Goal: Information Seeking & Learning: Understand process/instructions

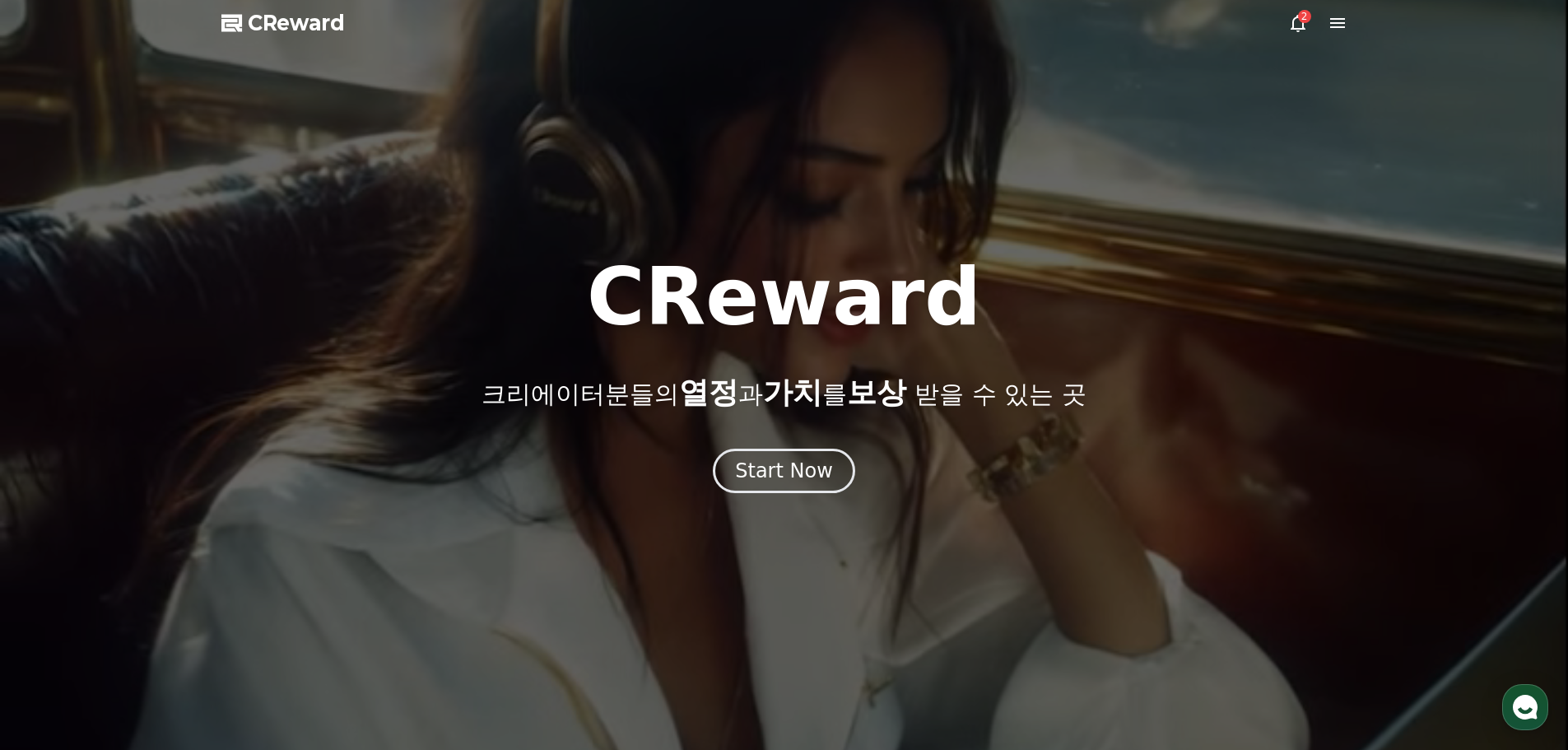
click at [1300, 23] on icon at bounding box center [1298, 23] width 19 height 19
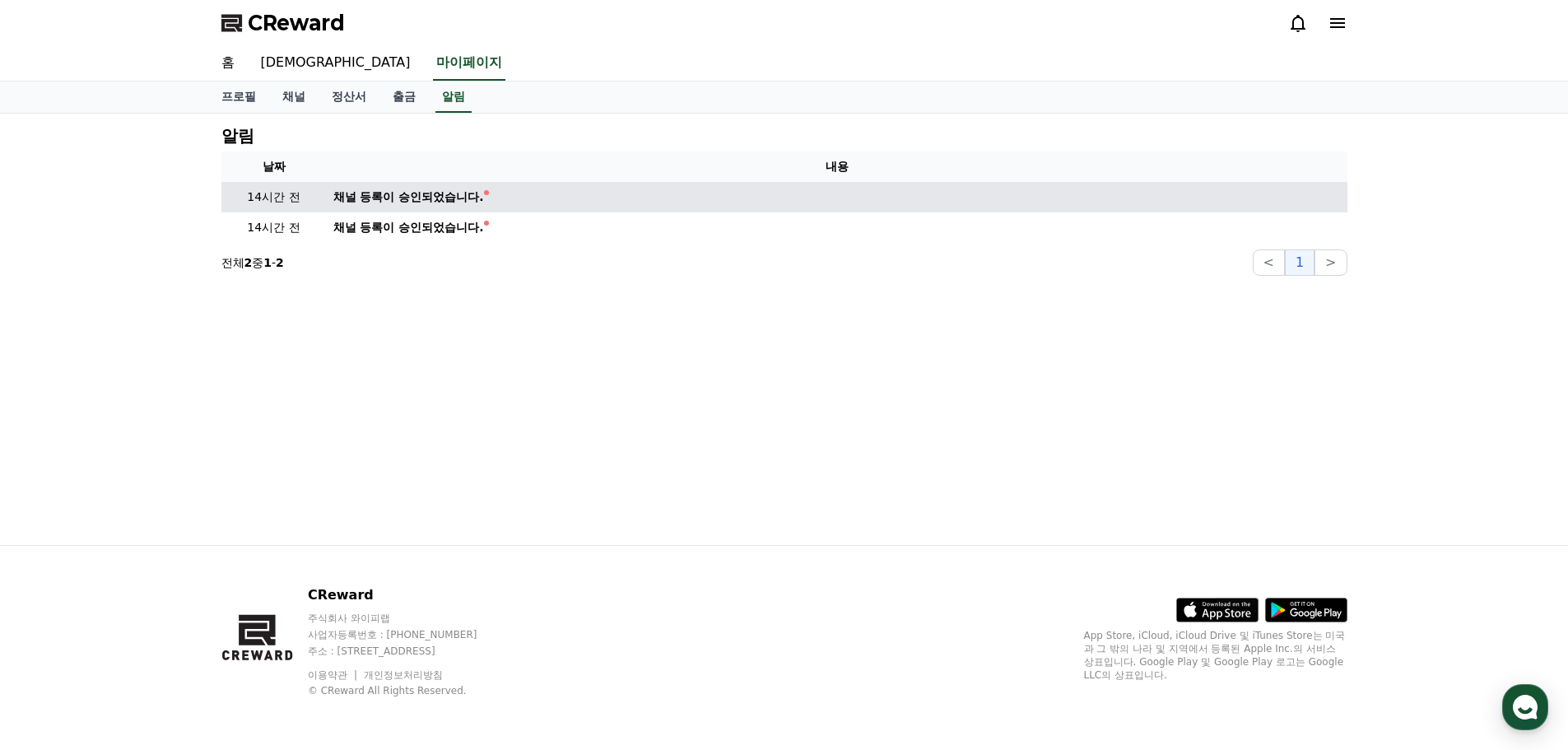
click at [443, 202] on div "채널 등록이 승인되었습니다." at bounding box center [408, 197] width 150 height 17
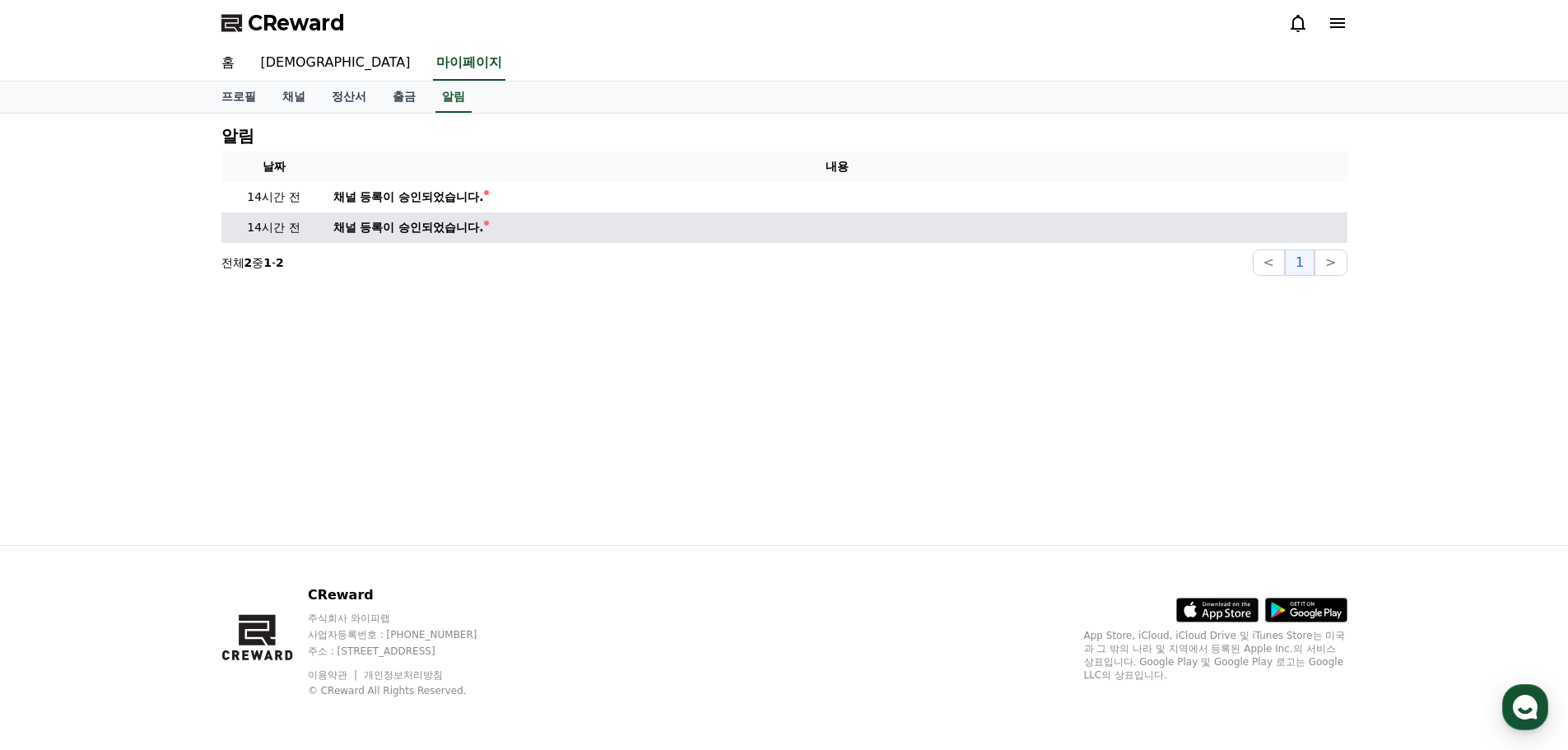
click at [412, 230] on div "채널 등록이 승인되었습니다." at bounding box center [408, 228] width 150 height 17
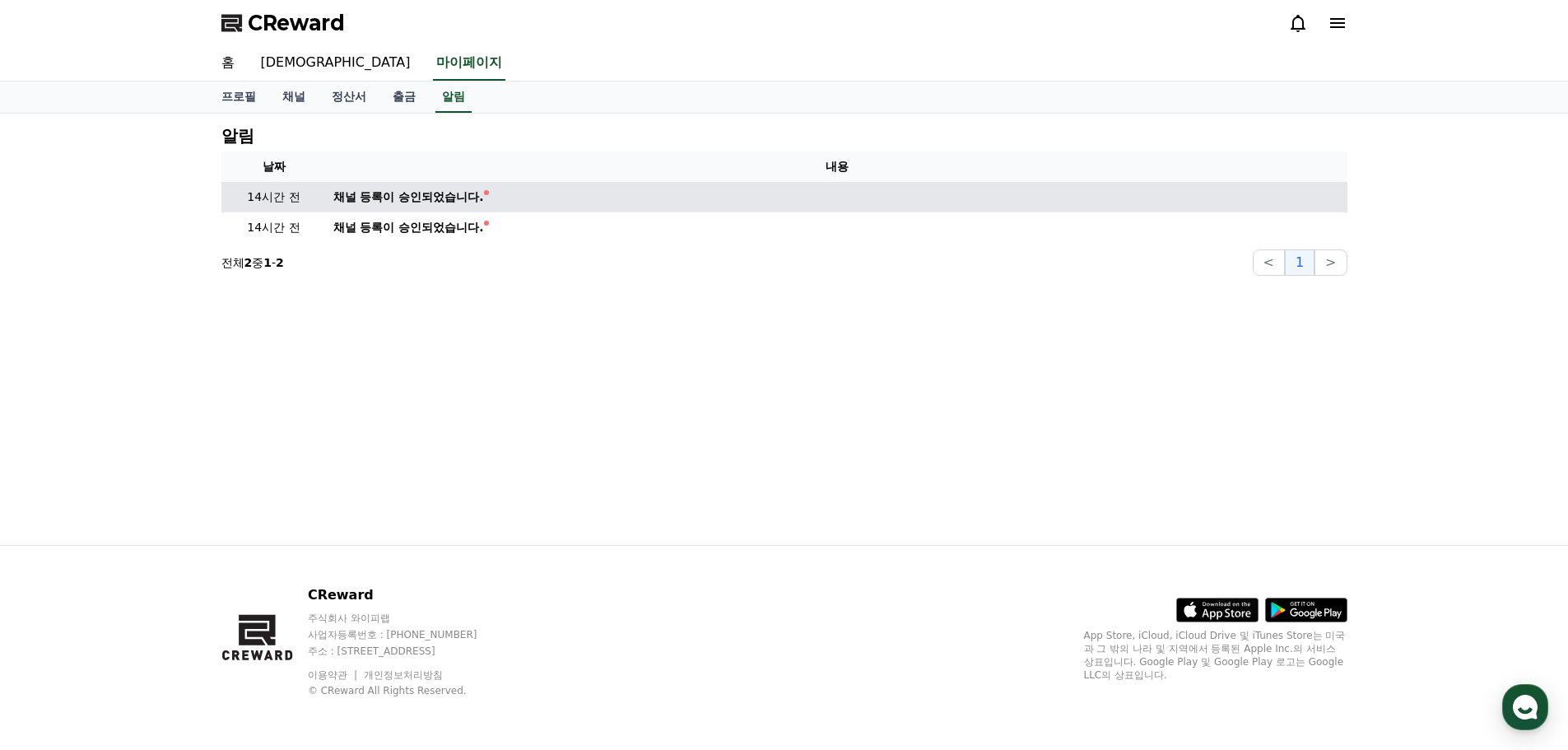
click at [444, 200] on div "채널 등록이 승인되었습니다." at bounding box center [408, 197] width 150 height 17
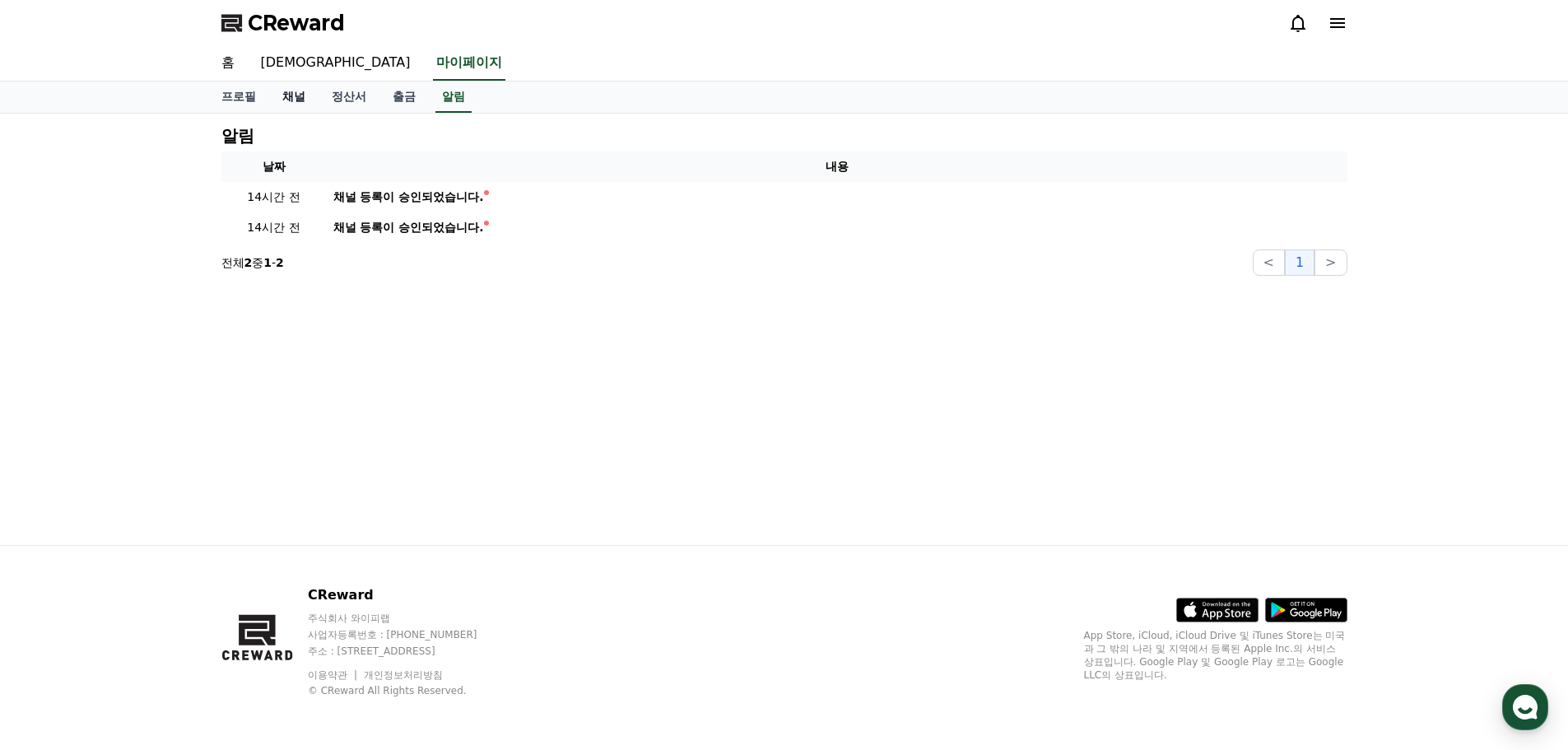
click at [289, 99] on link "채널" at bounding box center [294, 97] width 49 height 31
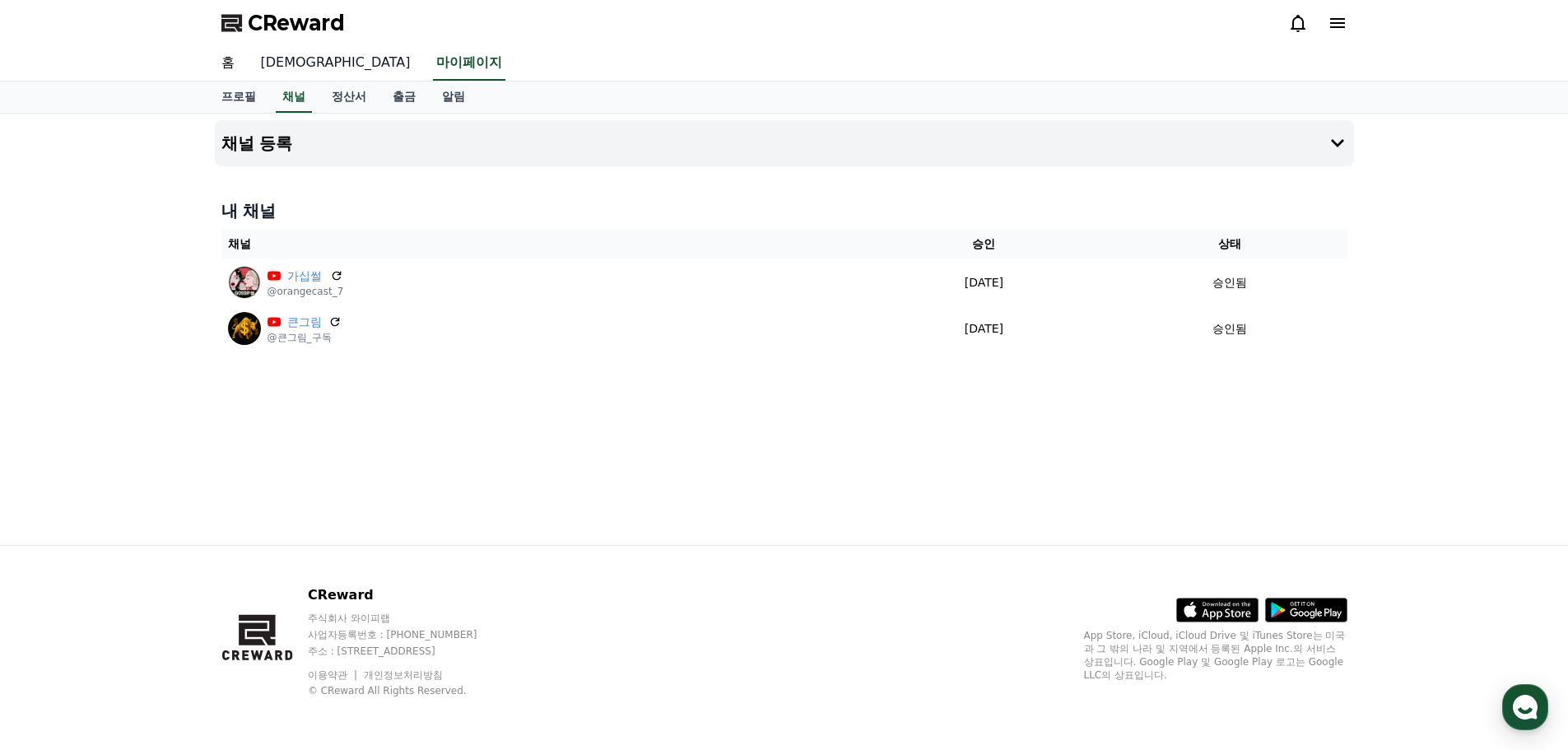
click at [275, 62] on link "[DEMOGRAPHIC_DATA]" at bounding box center [336, 64] width 176 height 35
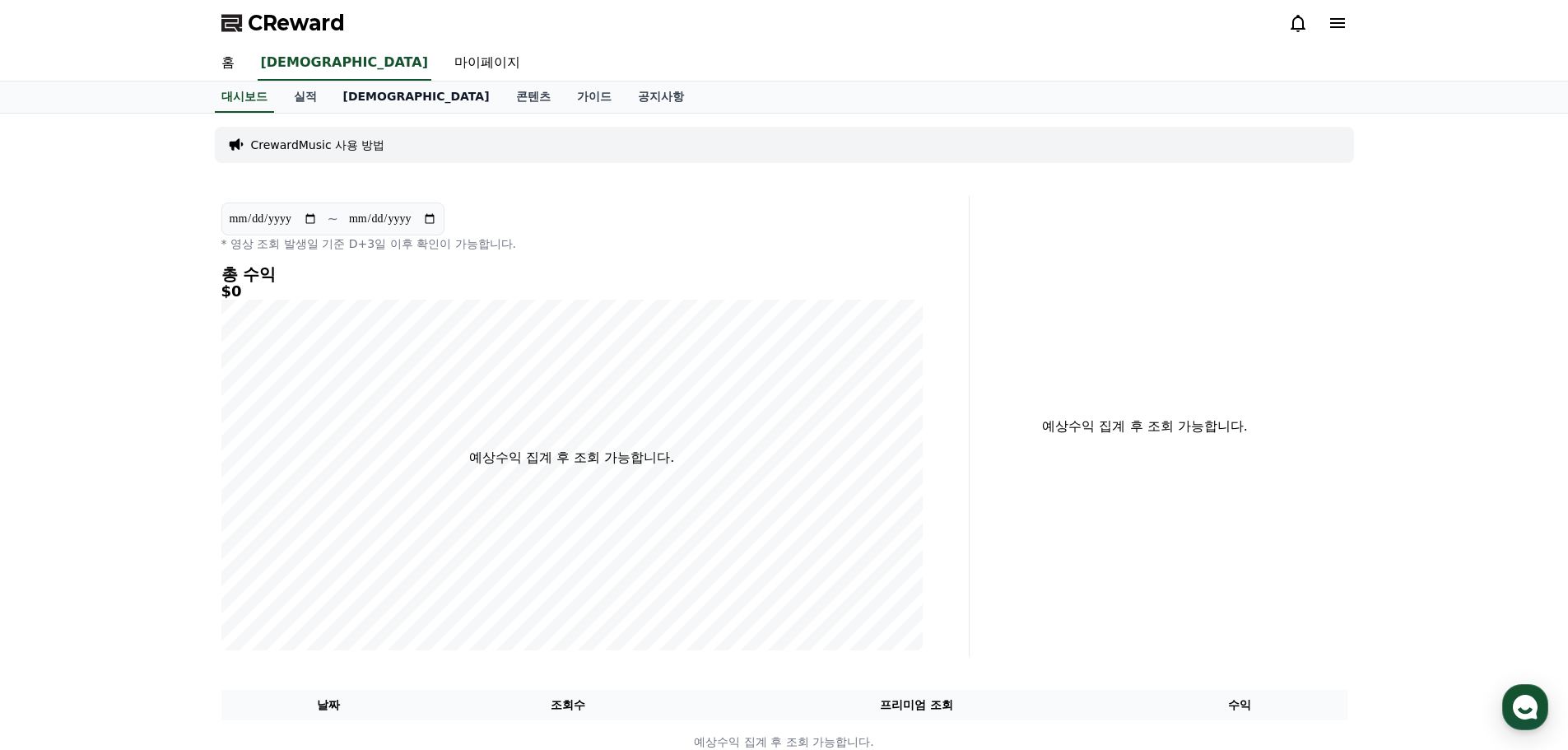
click at [359, 97] on link "[DEMOGRAPHIC_DATA]" at bounding box center [416, 97] width 173 height 31
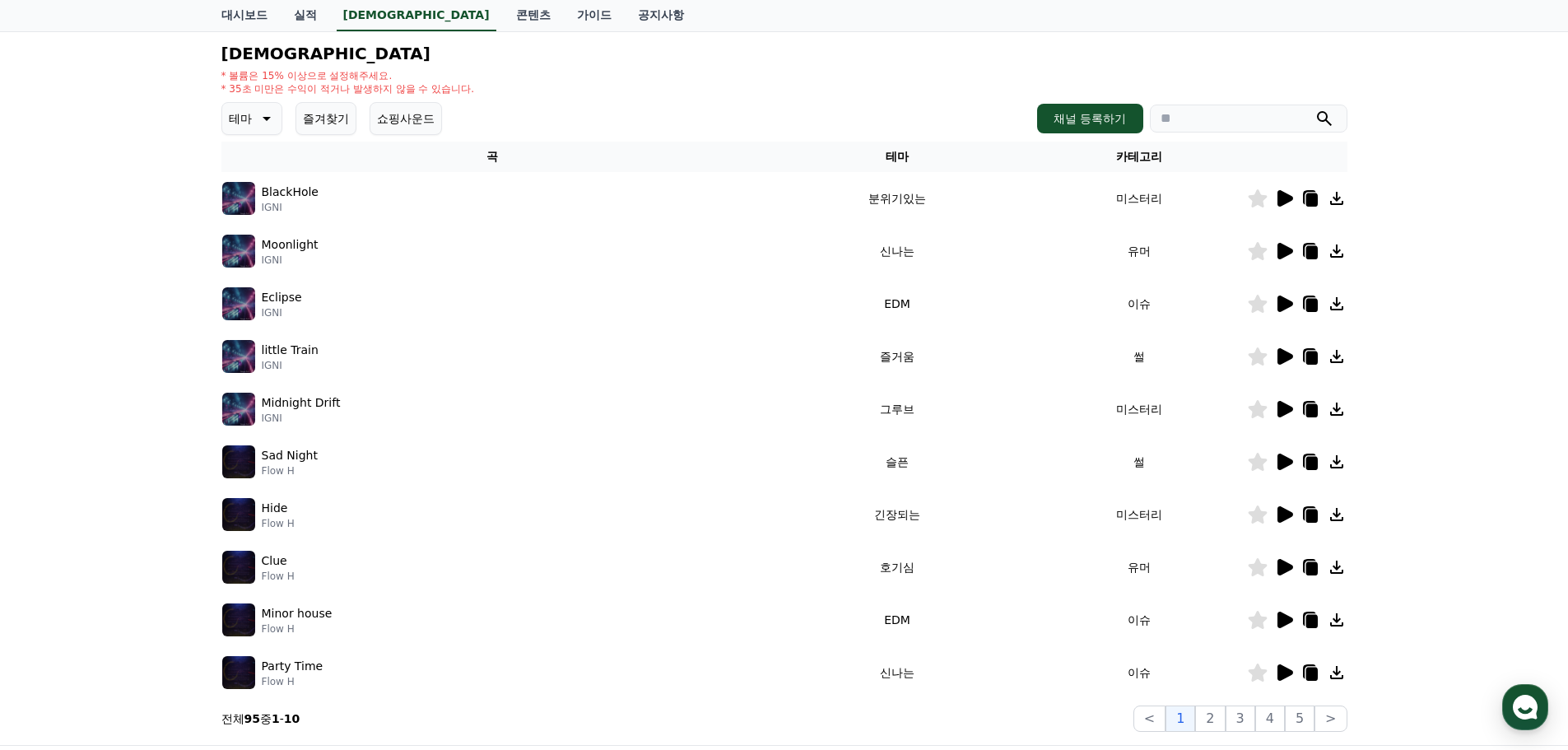
scroll to position [247, 0]
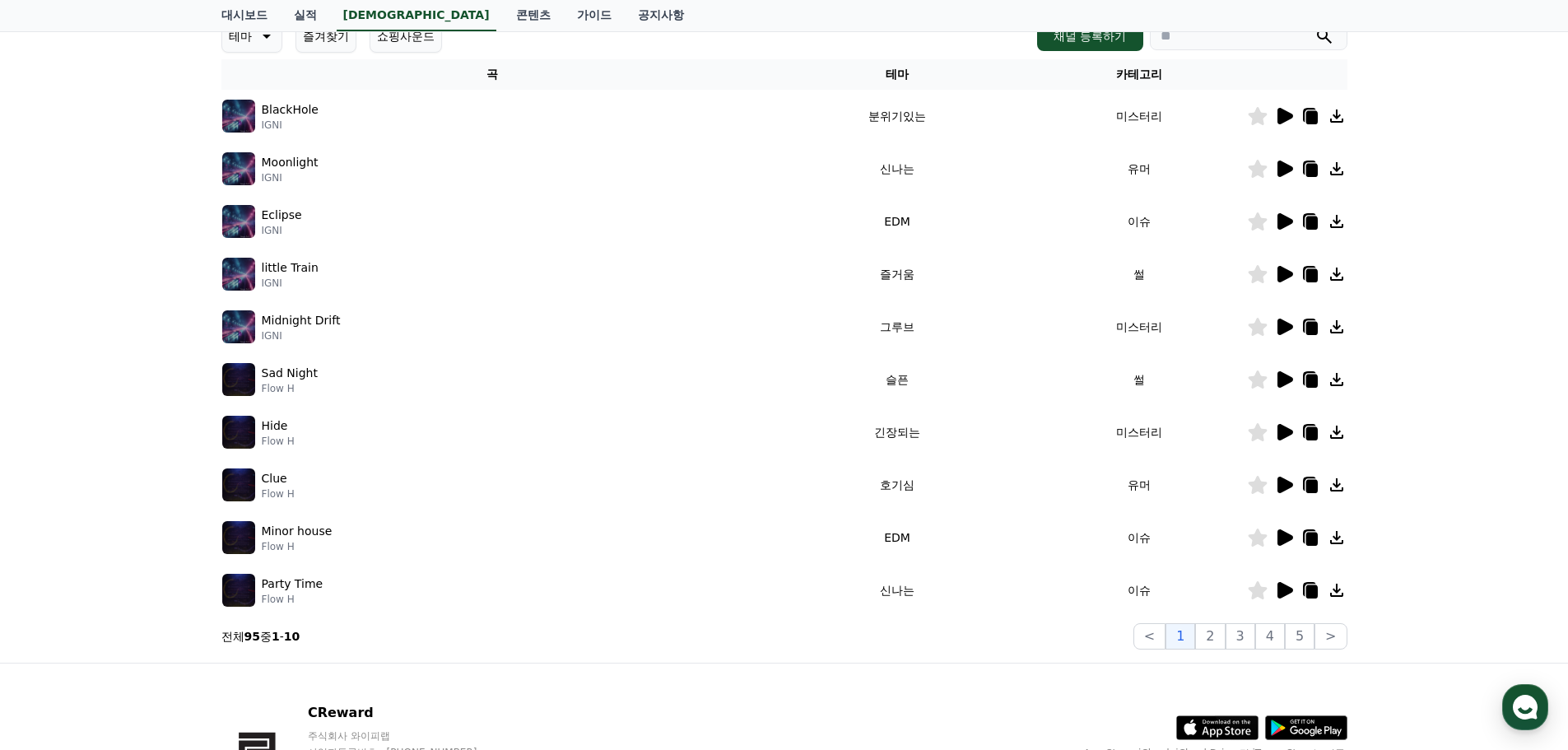
click at [1280, 589] on icon at bounding box center [1286, 590] width 16 height 16
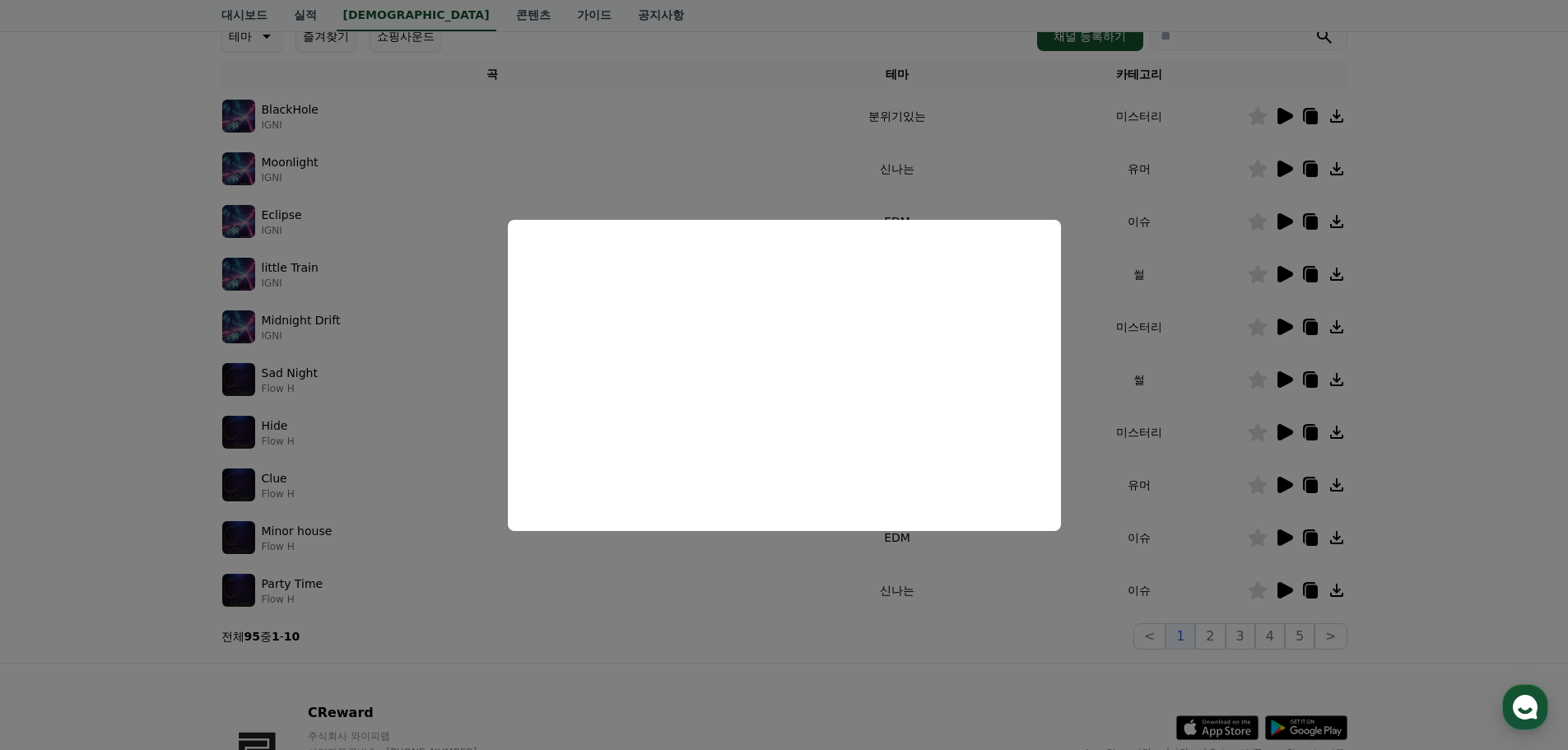
click at [1282, 482] on button "close modal" at bounding box center [784, 375] width 1568 height 750
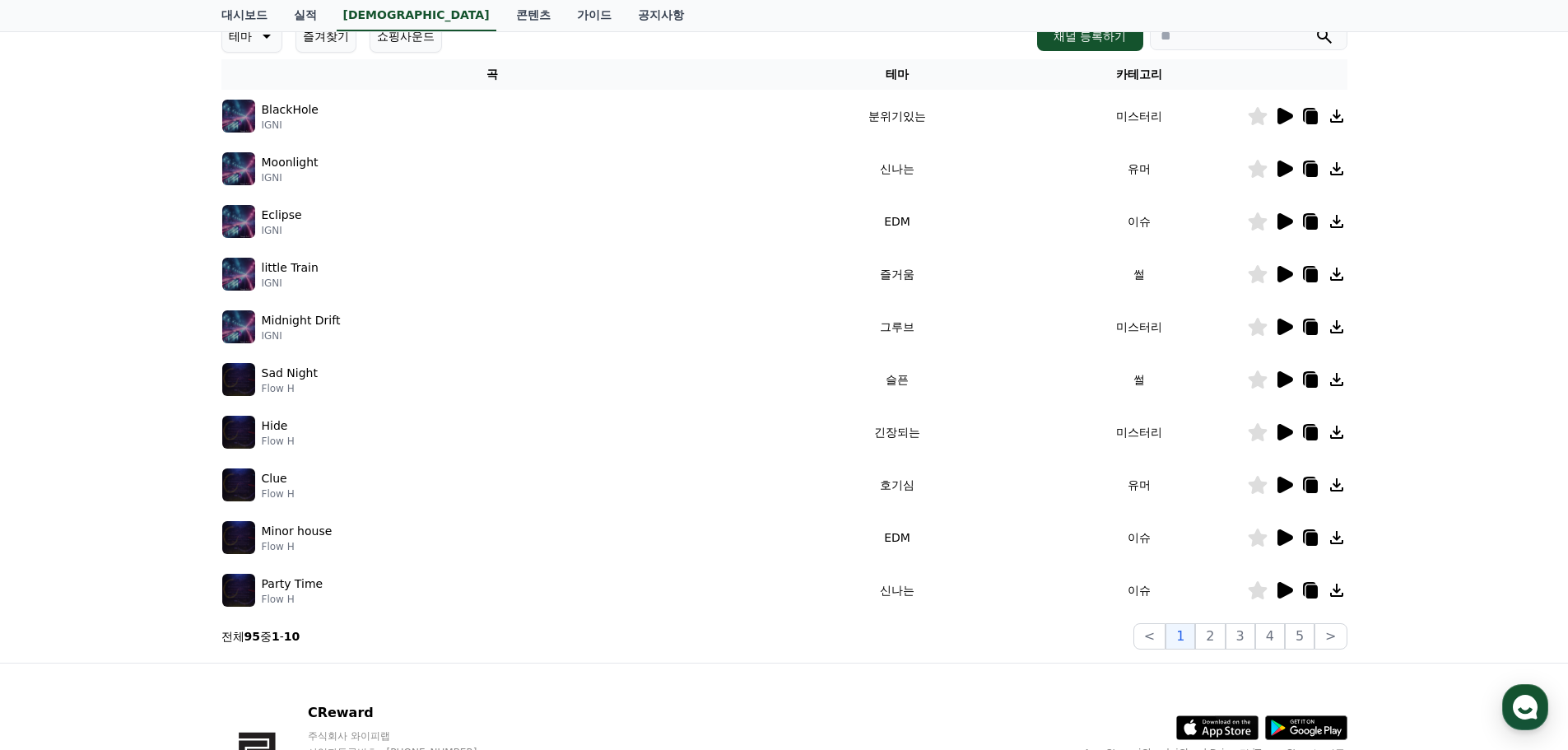
click at [1282, 482] on icon at bounding box center [1286, 485] width 16 height 16
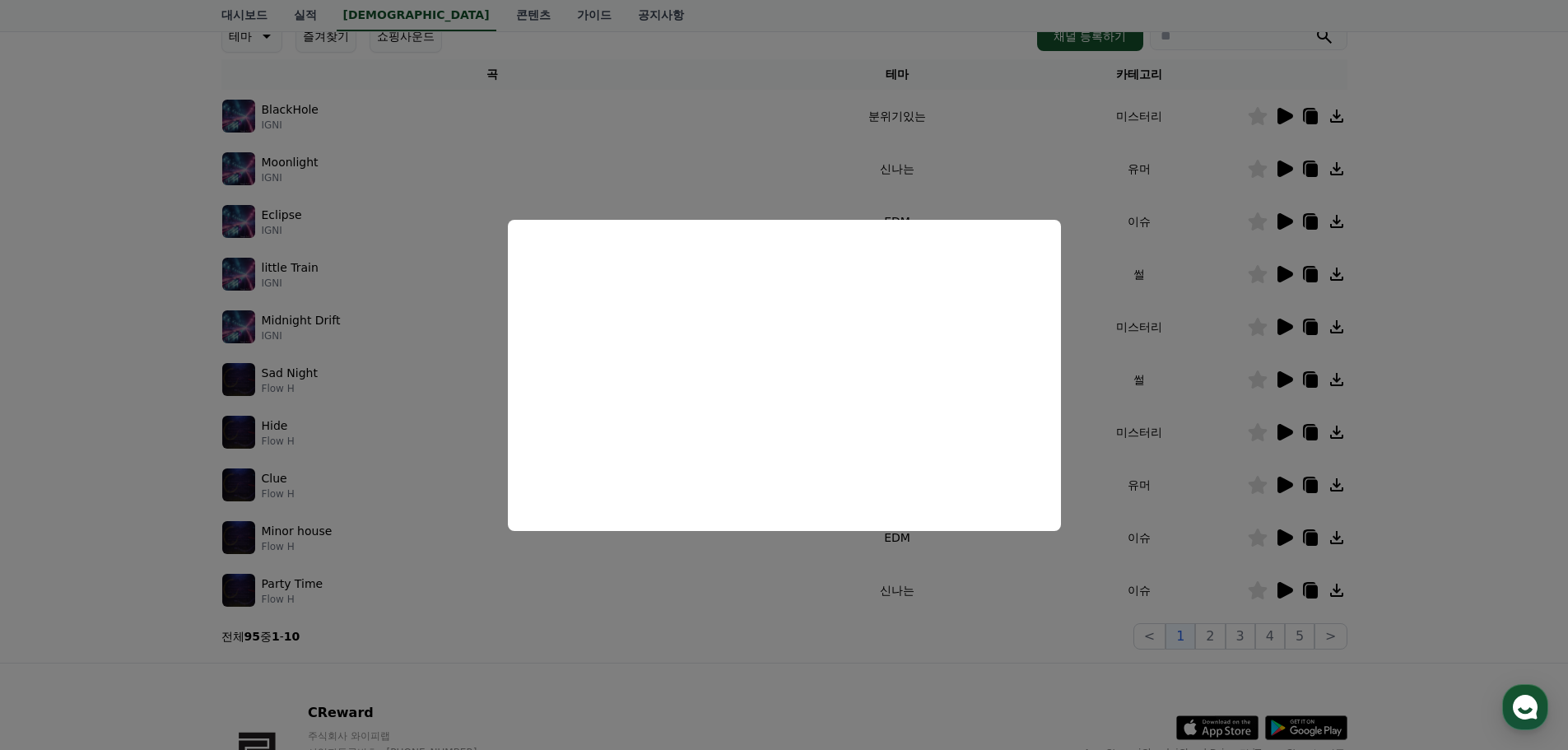
click at [706, 678] on button "close modal" at bounding box center [784, 375] width 1568 height 750
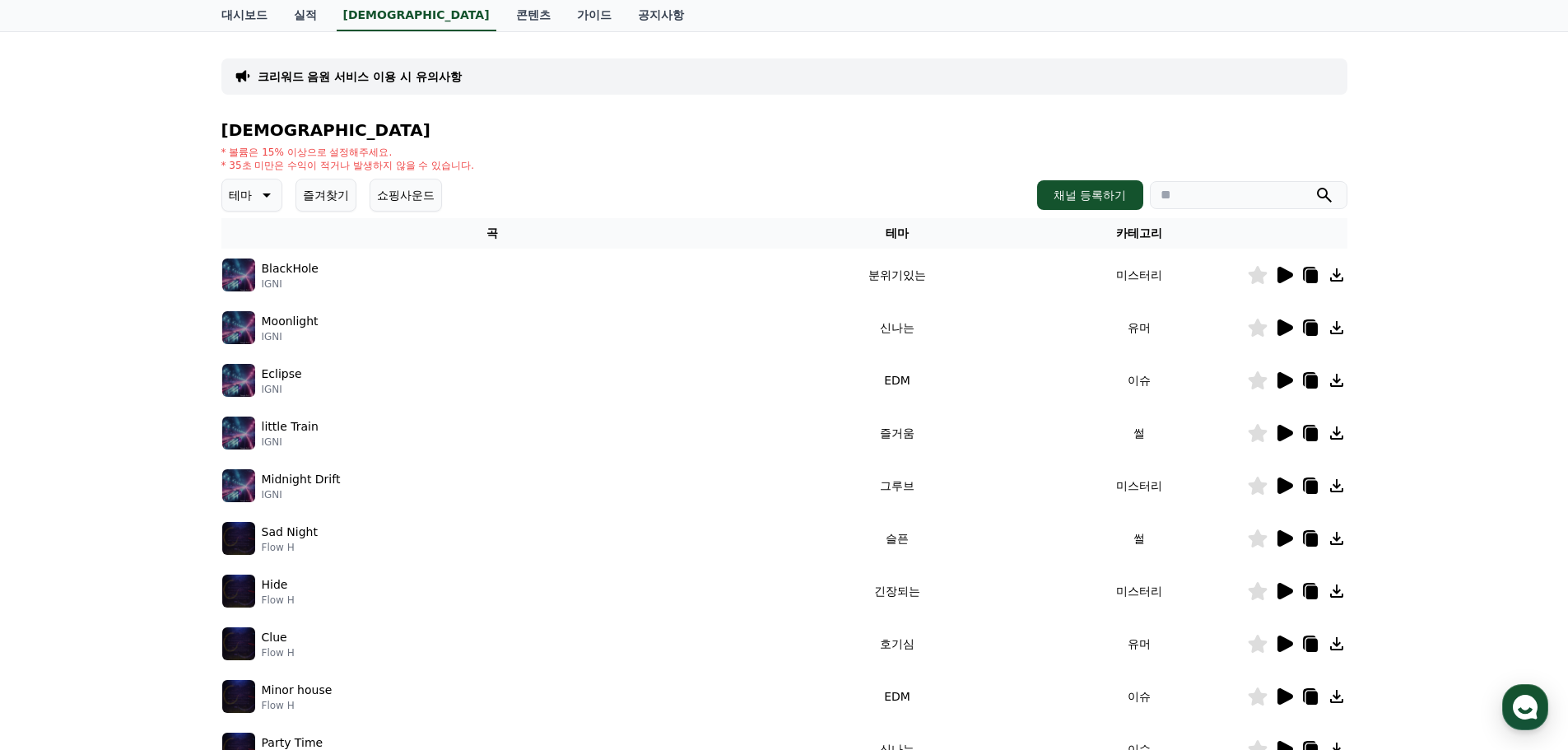
scroll to position [0, 0]
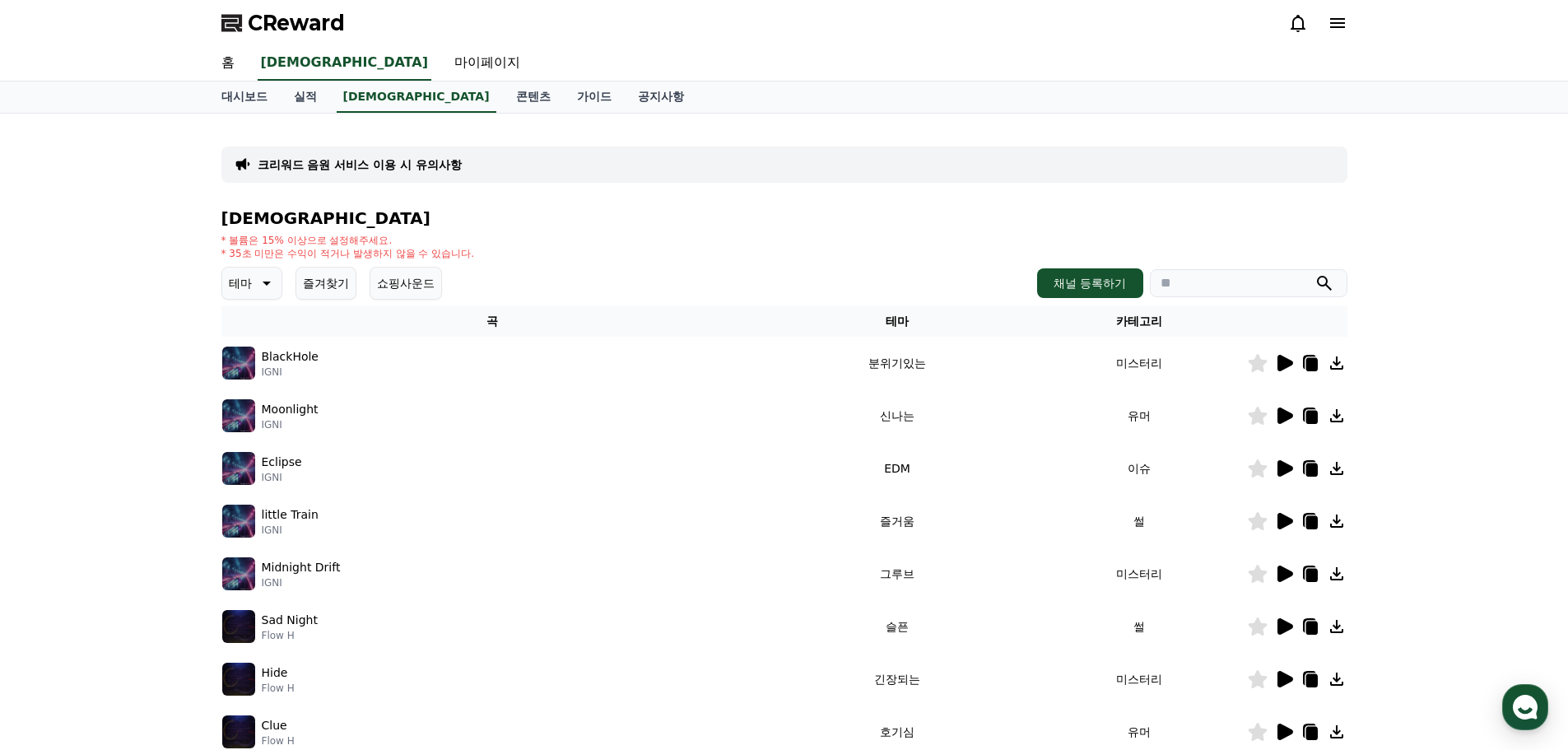
click at [268, 282] on icon at bounding box center [267, 283] width 8 height 4
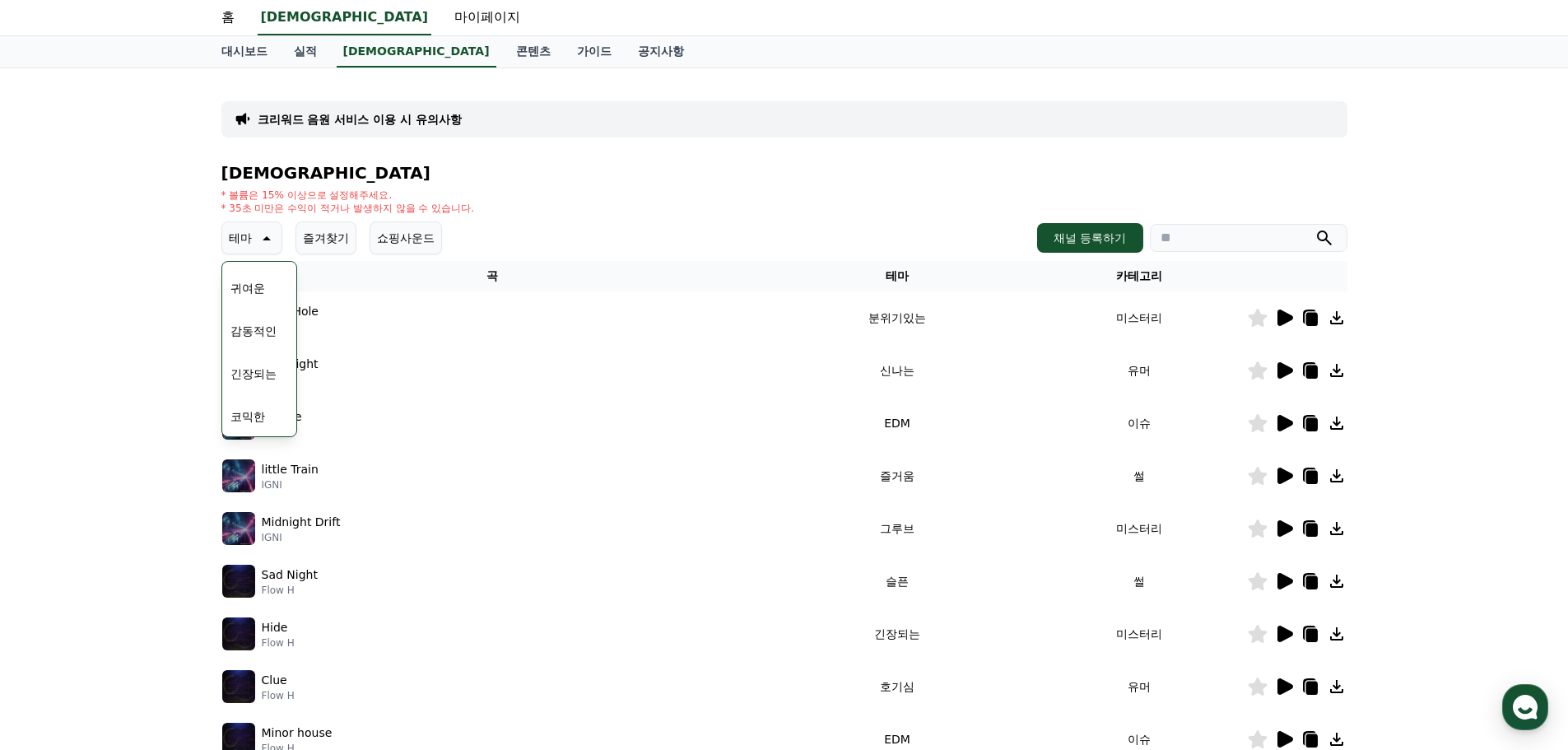
scroll to position [82, 0]
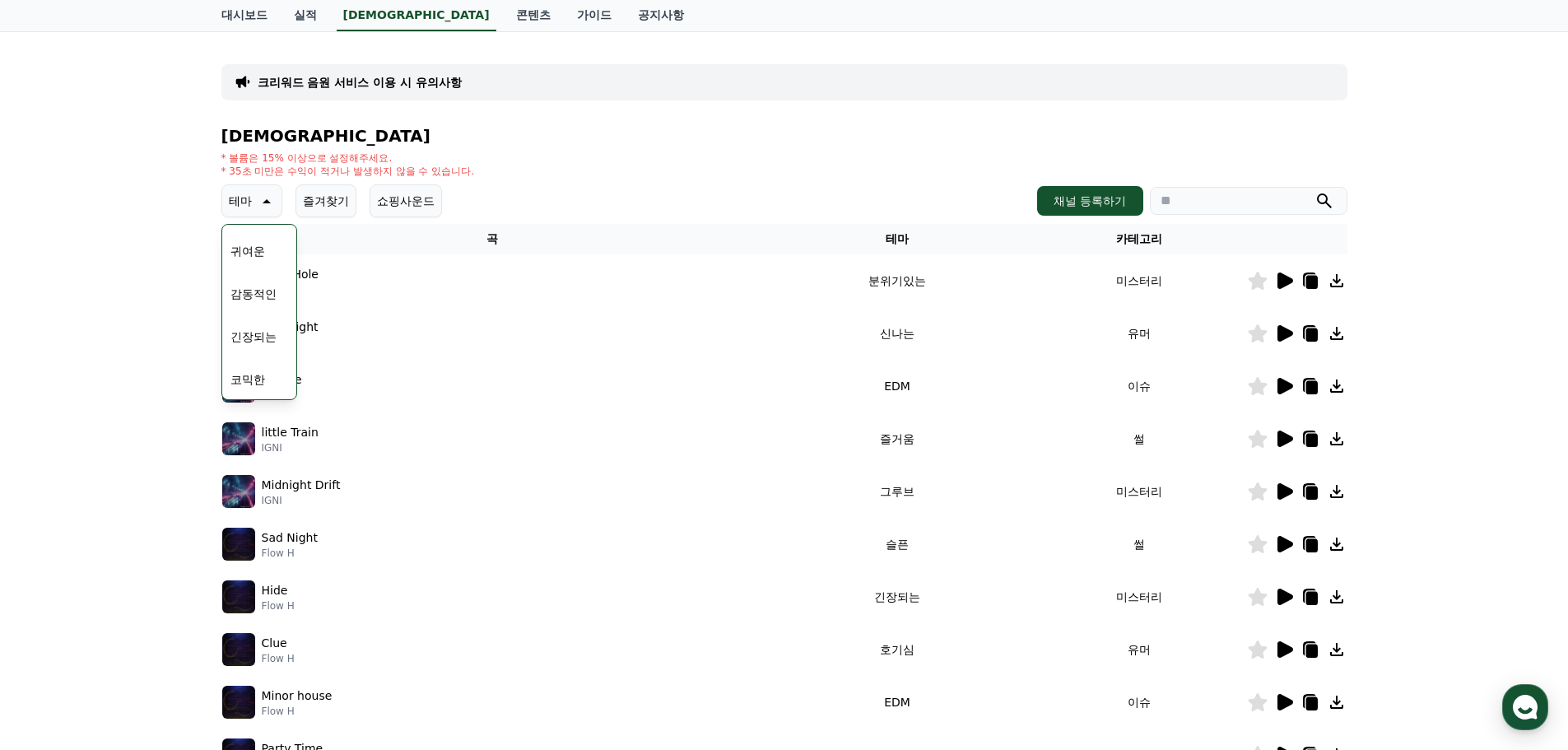
click at [248, 383] on button "코믹한" at bounding box center [247, 379] width 48 height 36
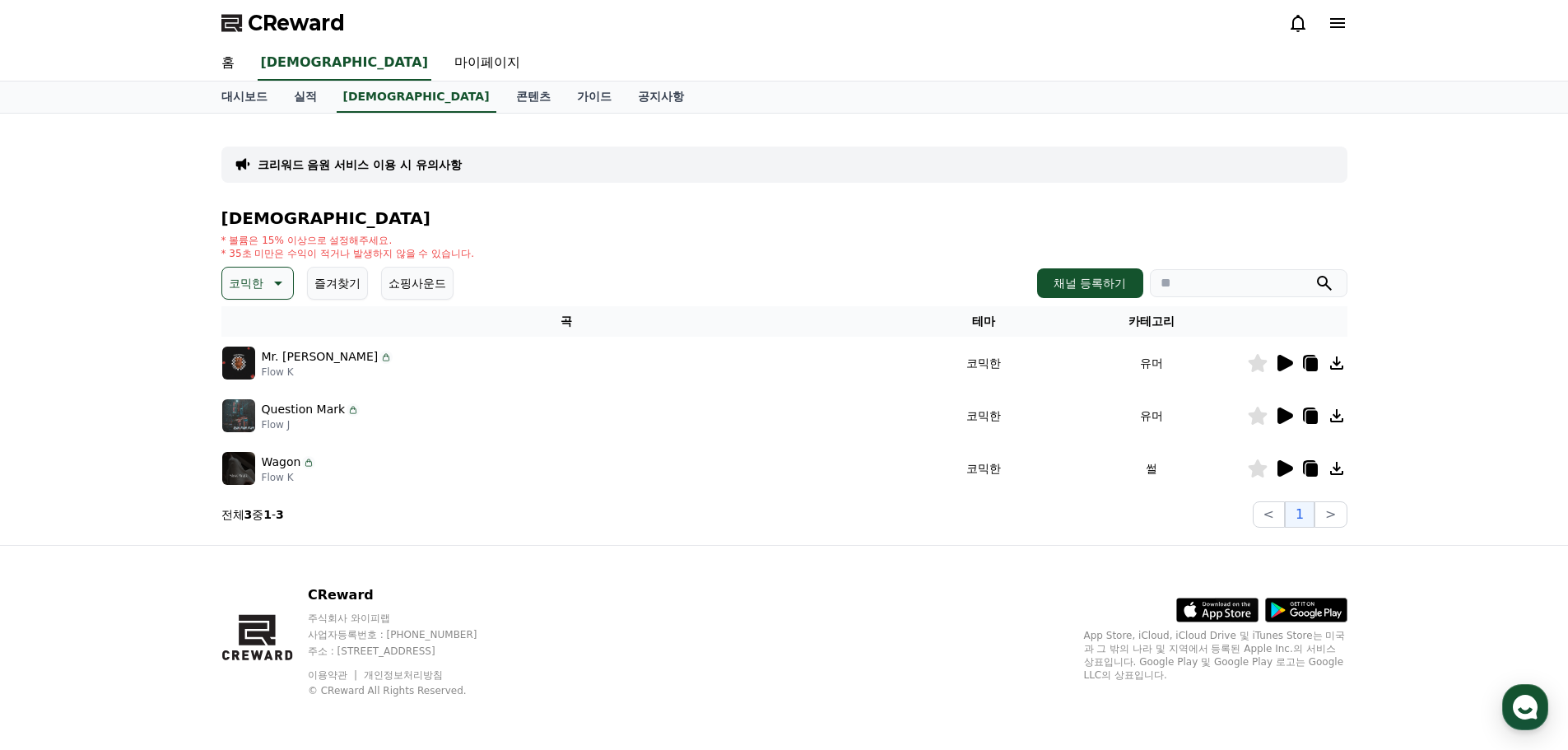
click at [1279, 363] on icon at bounding box center [1286, 363] width 16 height 16
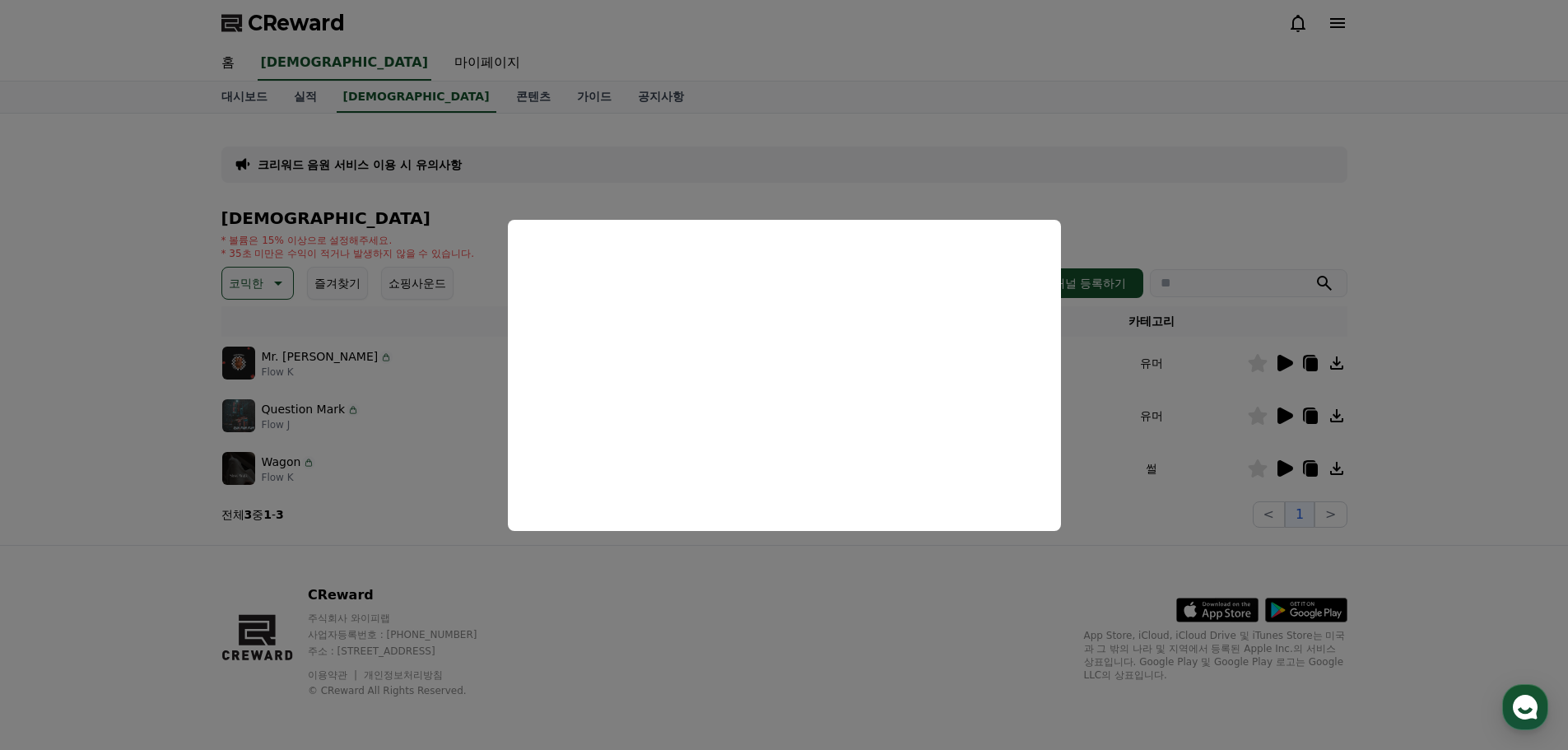
click at [1104, 572] on button "close modal" at bounding box center [784, 375] width 1568 height 750
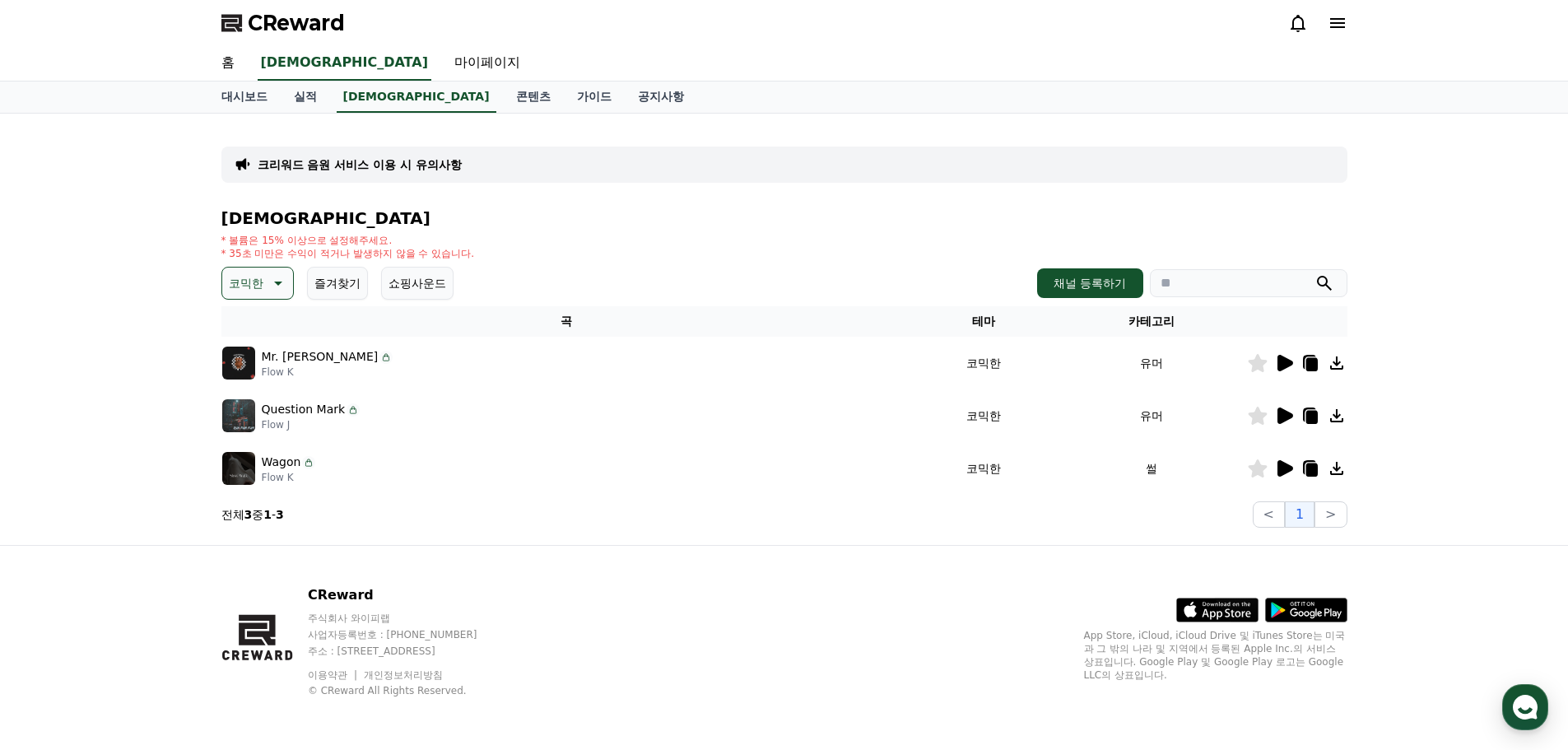
click at [1284, 416] on icon at bounding box center [1286, 415] width 16 height 16
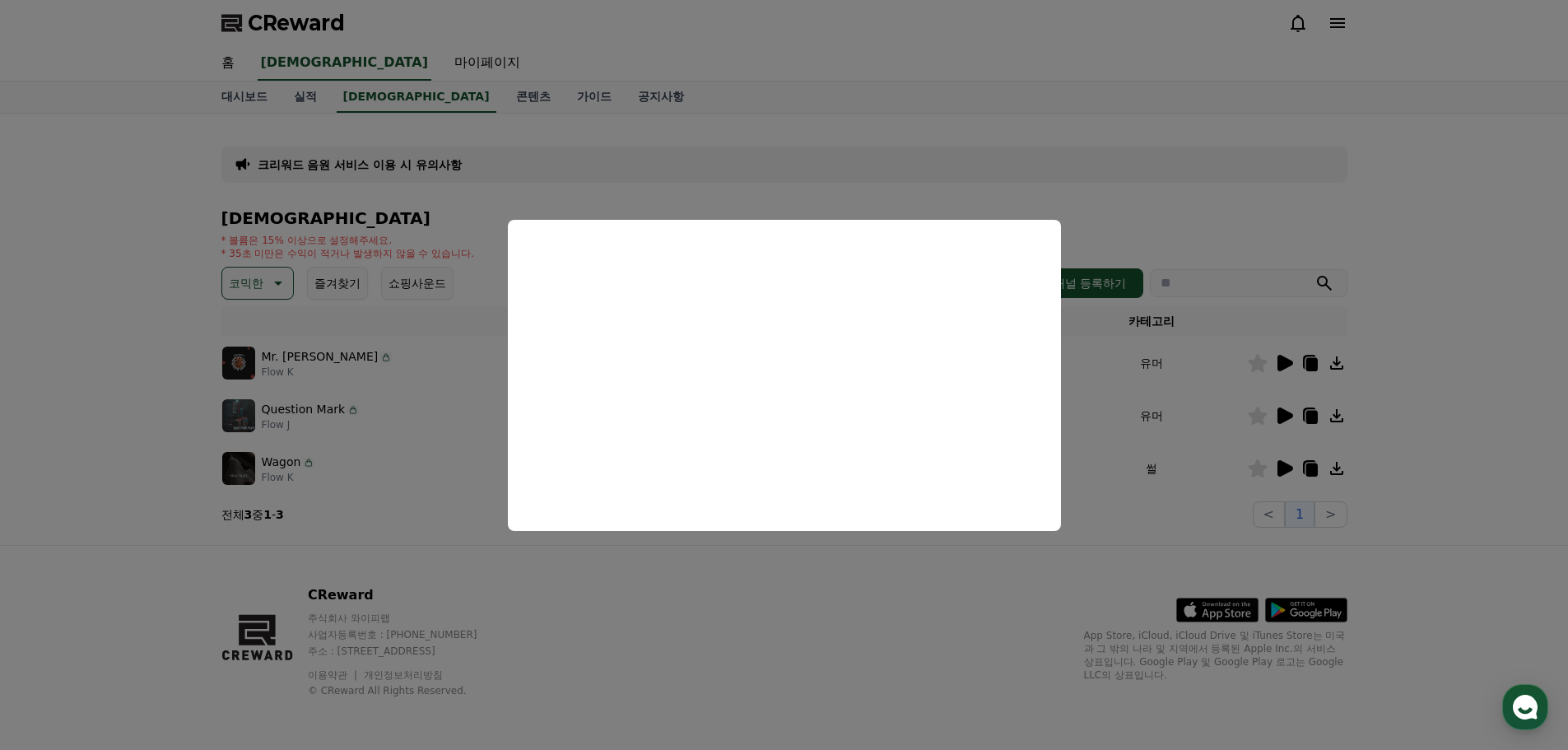
click at [1284, 472] on button "close modal" at bounding box center [784, 375] width 1568 height 750
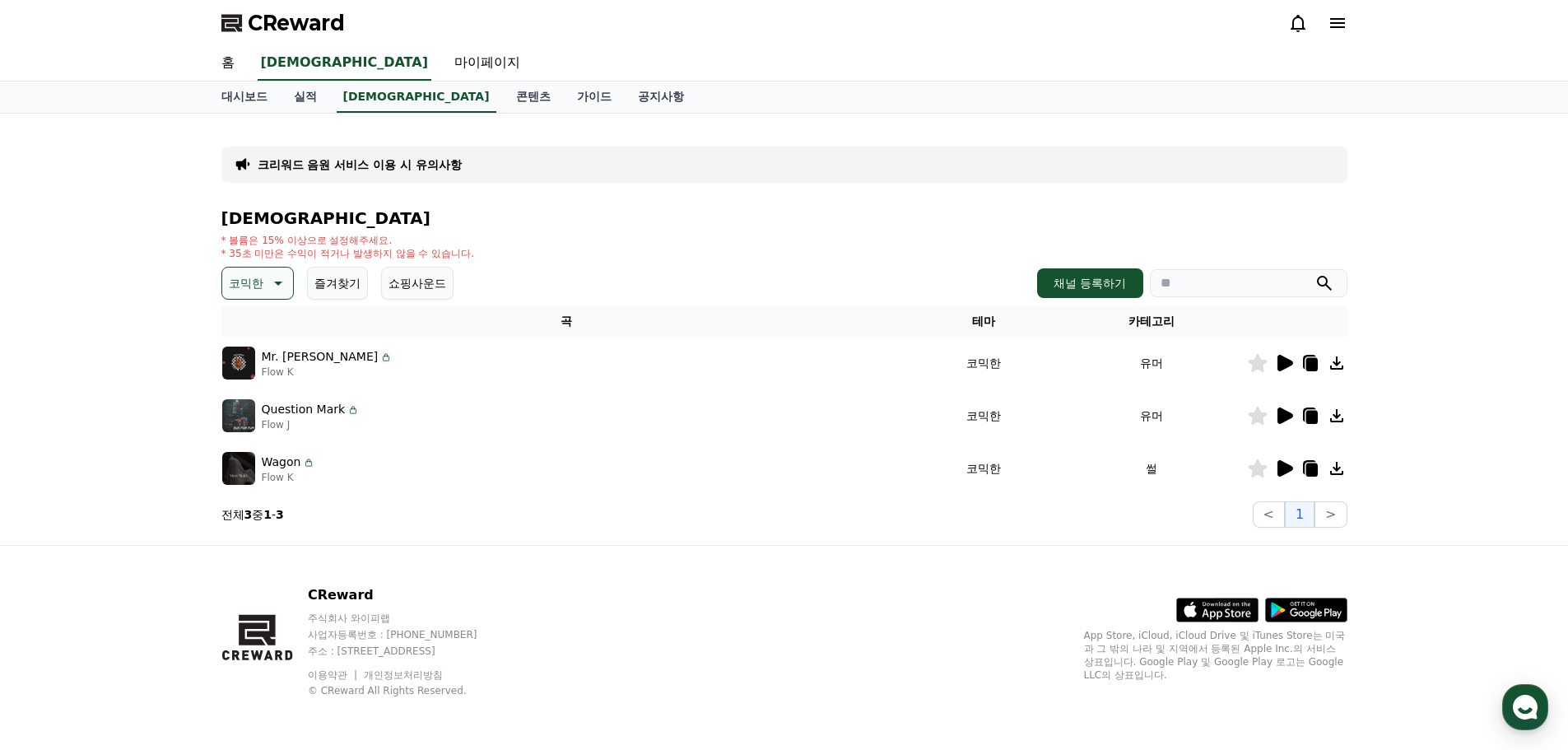
click at [1284, 472] on icon at bounding box center [1286, 469] width 16 height 16
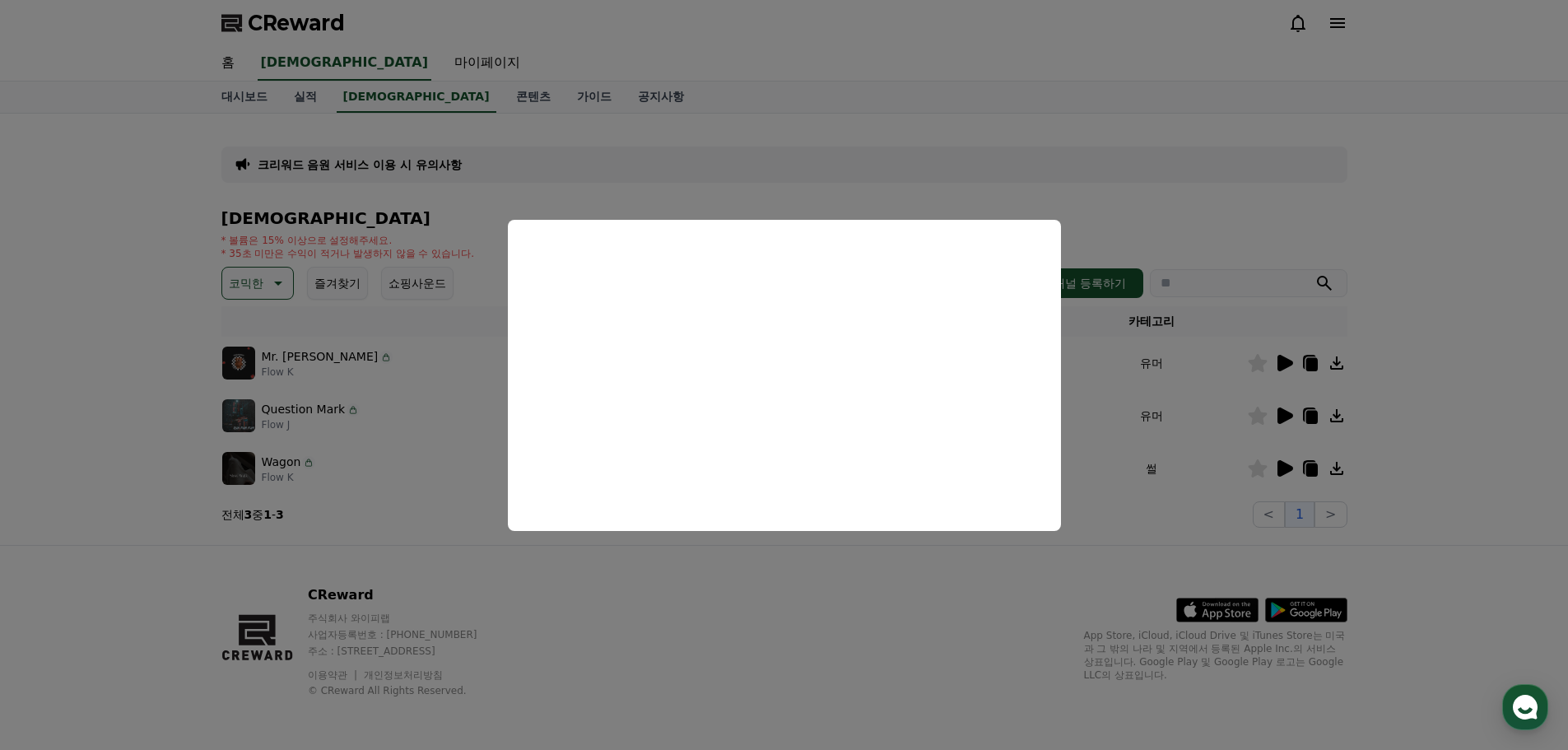
click at [1280, 408] on button "close modal" at bounding box center [784, 375] width 1568 height 750
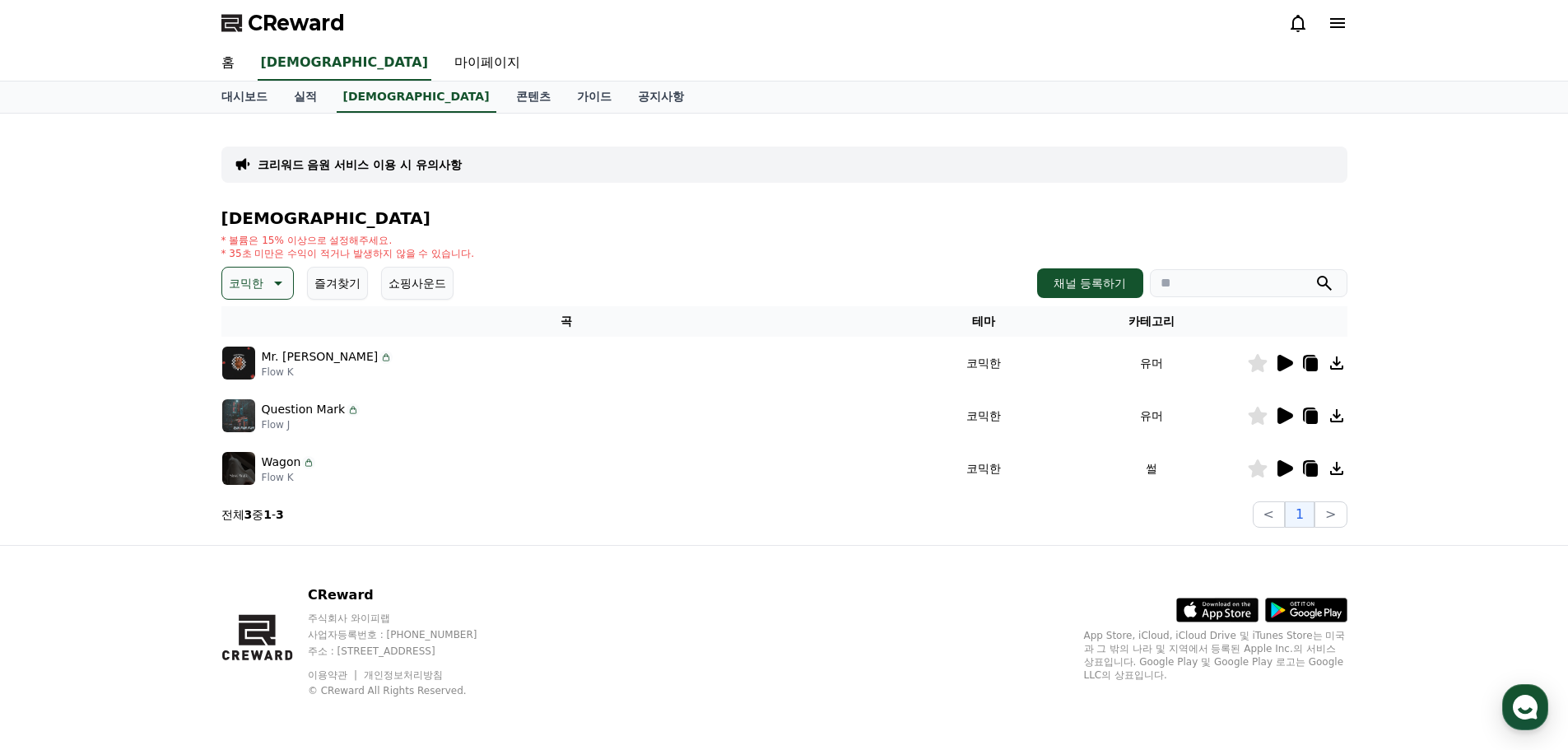
click at [1285, 417] on icon at bounding box center [1286, 415] width 16 height 16
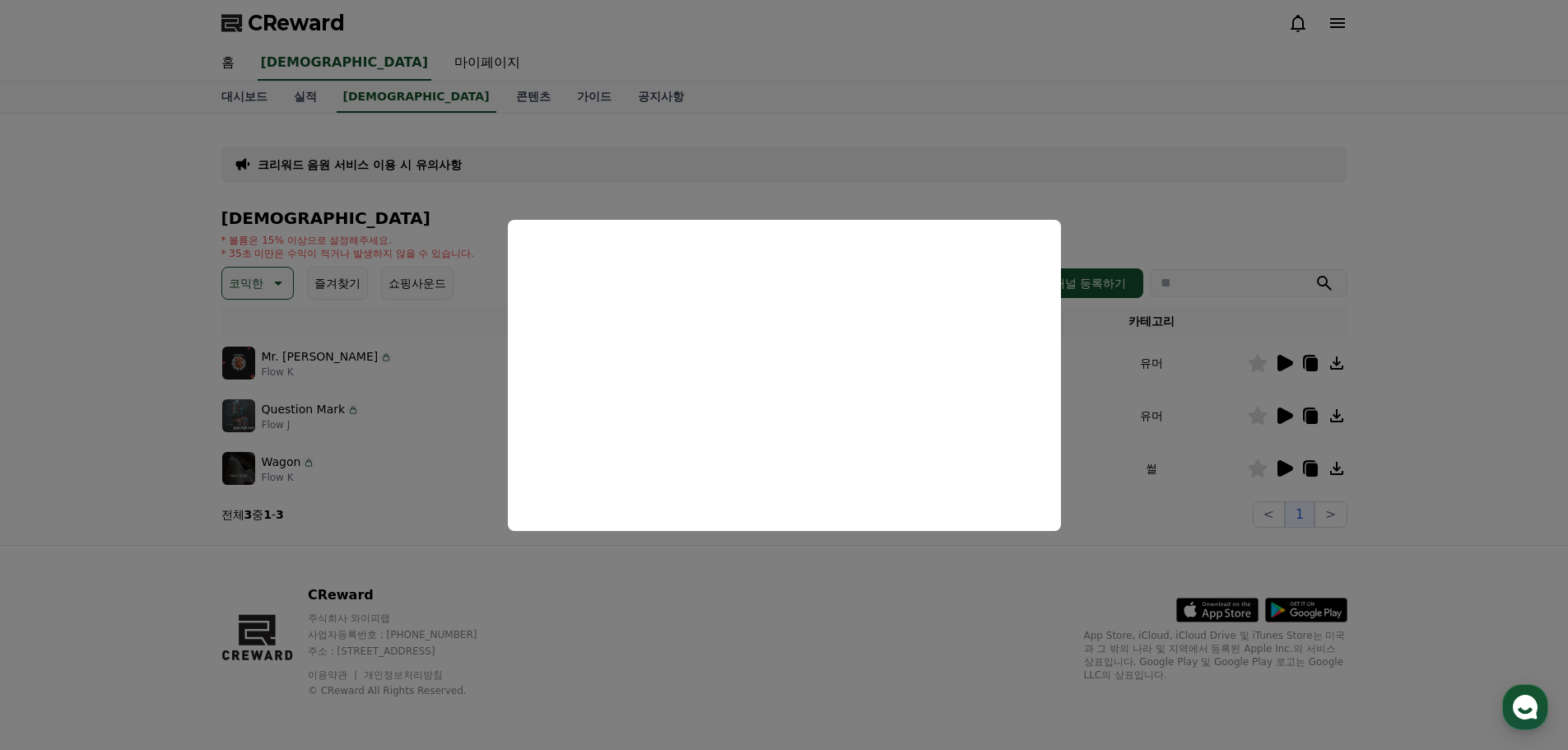
click at [1079, 206] on button "close modal" at bounding box center [784, 375] width 1568 height 750
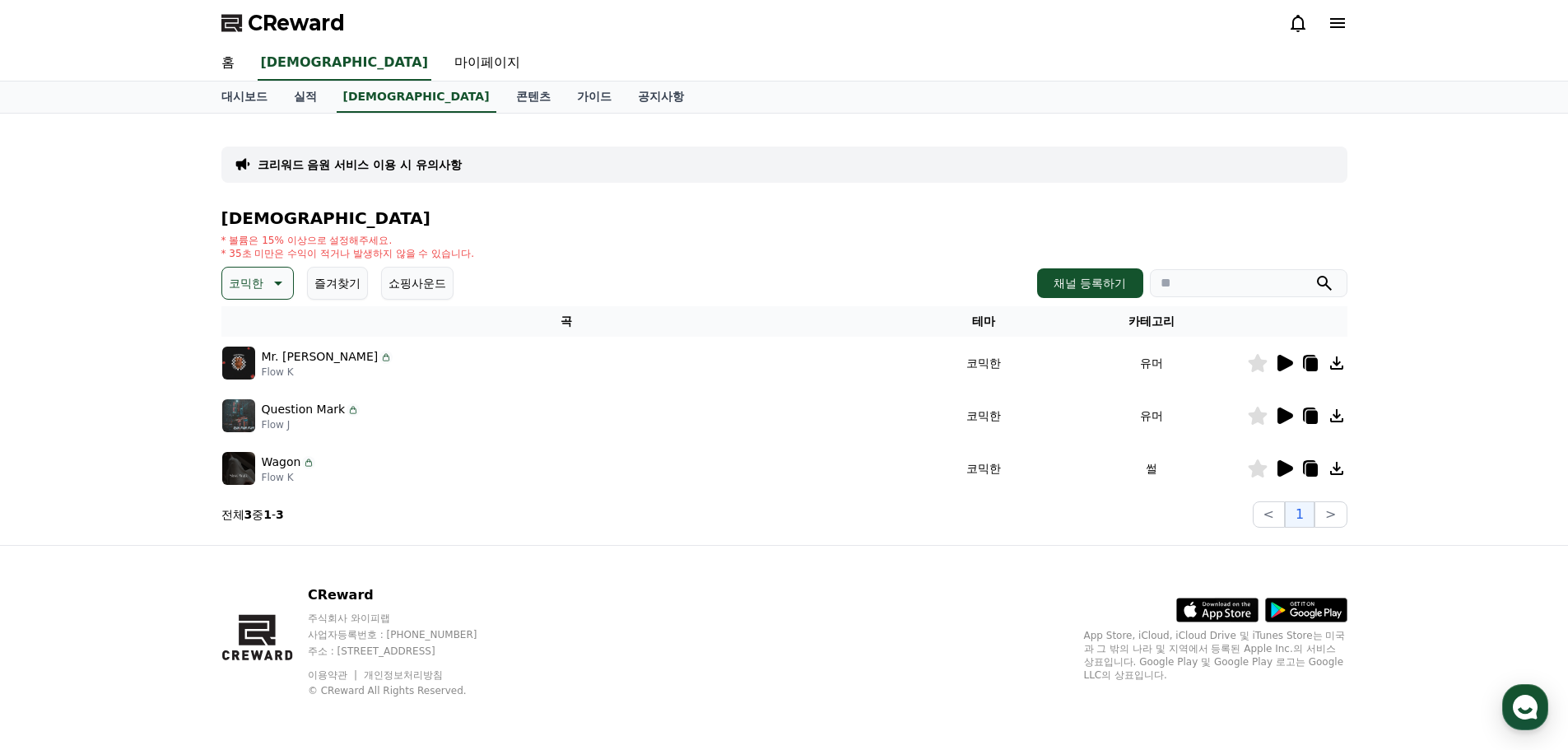
click at [395, 170] on p "크리워드 음원 서비스 이용 시 유의사항" at bounding box center [360, 164] width 205 height 16
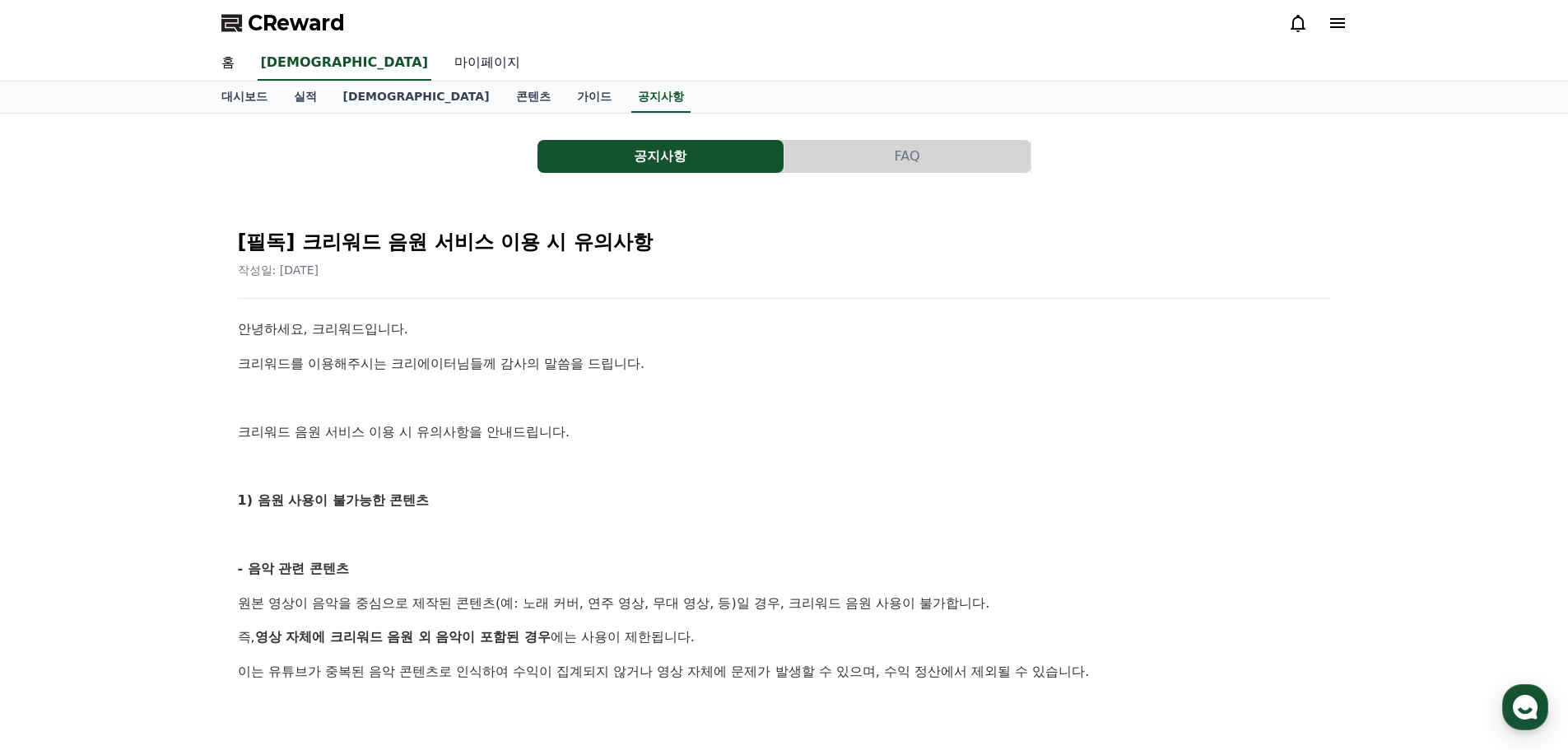
click at [441, 65] on link "마이페이지" at bounding box center [487, 64] width 92 height 35
select select "**********"
